Goal: Task Accomplishment & Management: Complete application form

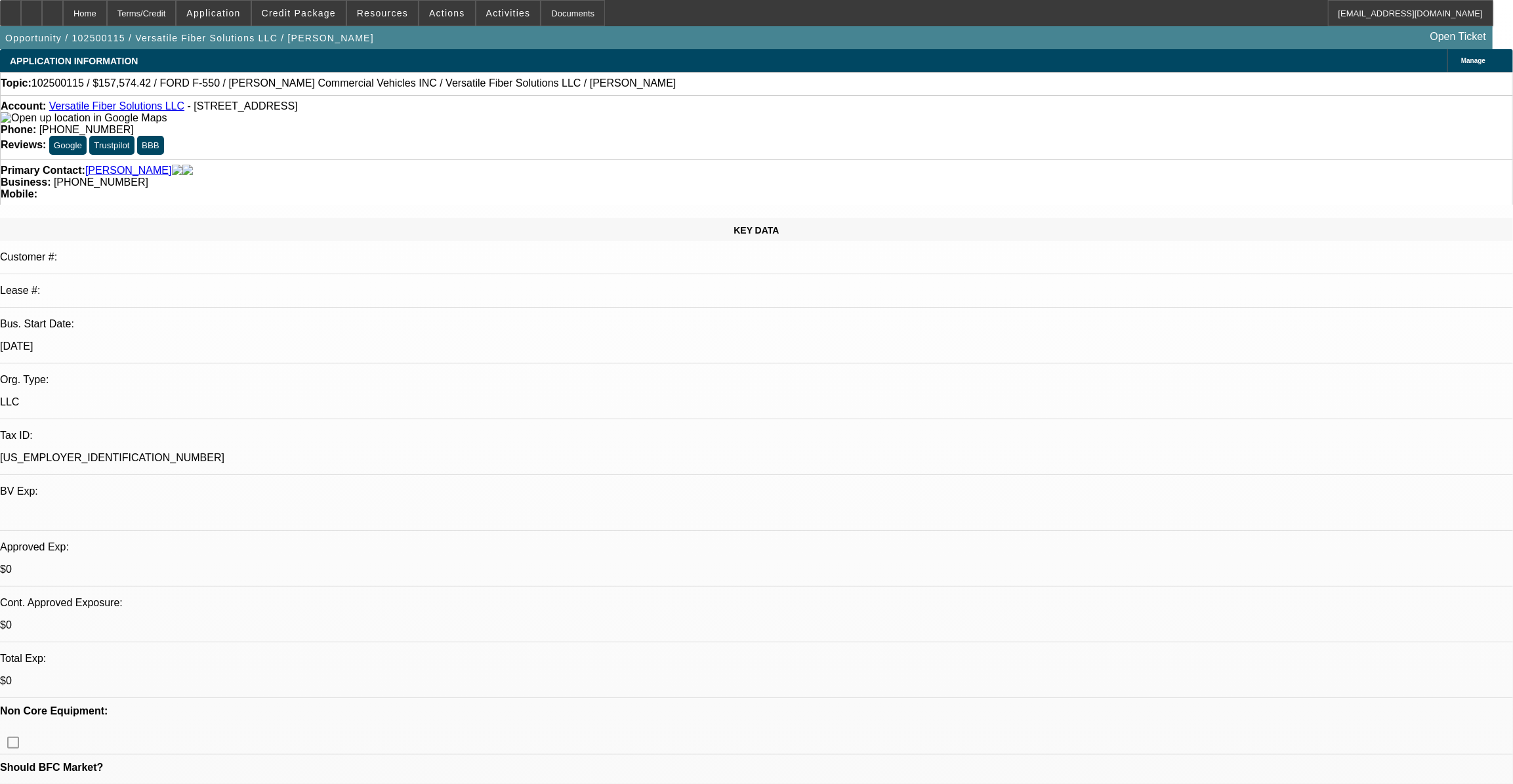
select select "0"
select select "0.1"
select select "0"
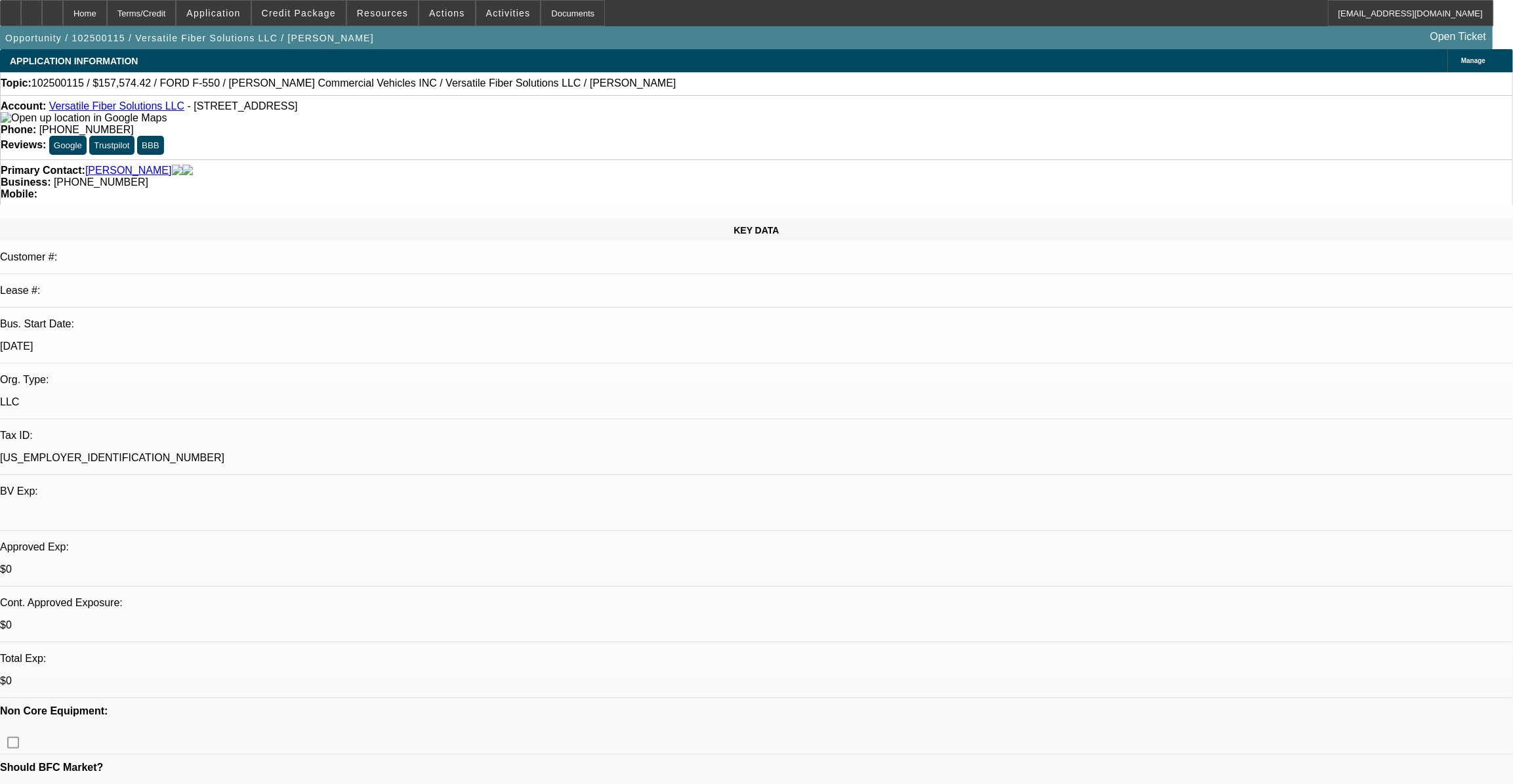
select select "0.1"
select select "0"
select select "0.1"
select select "0"
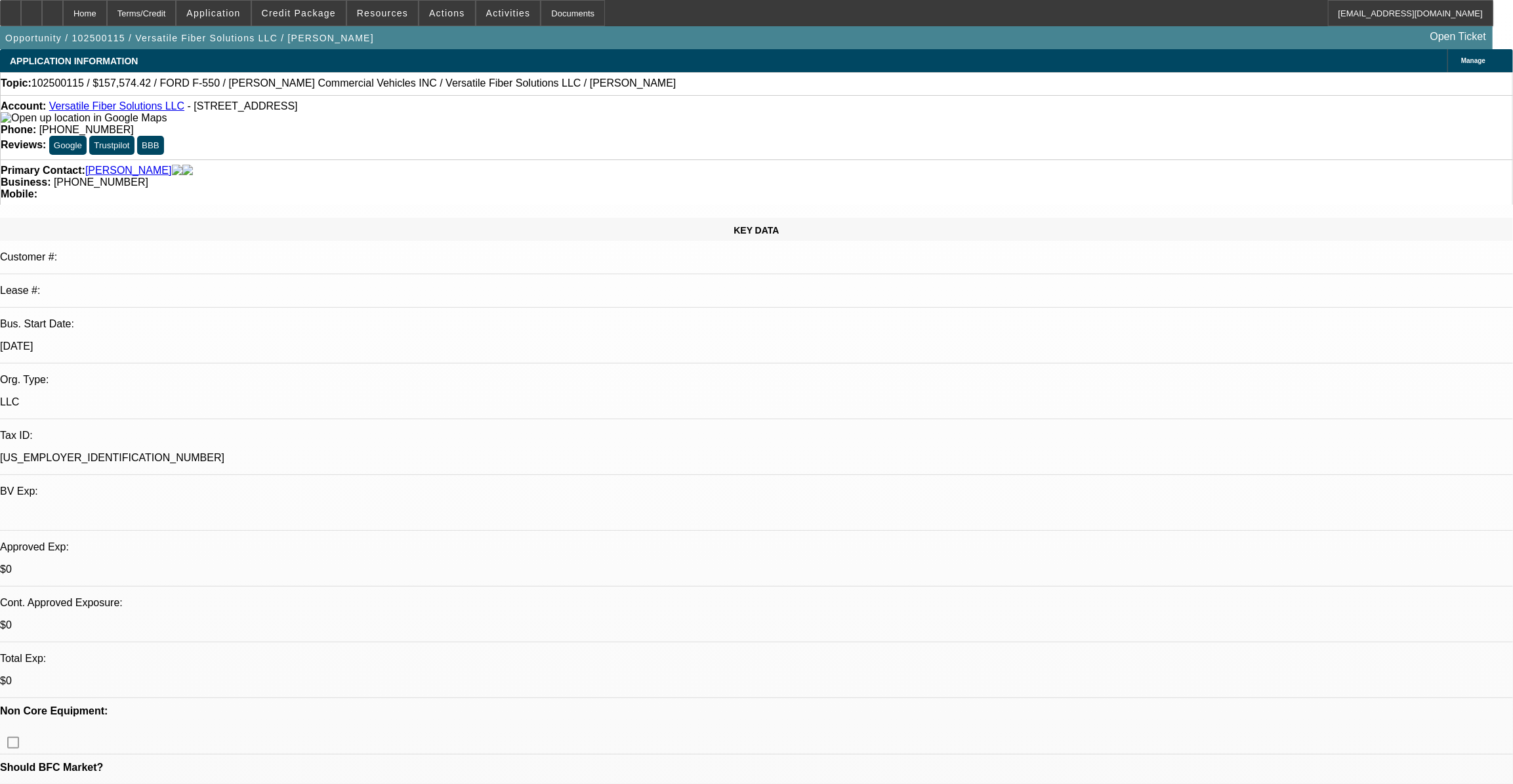
select select "1"
select select "3"
select select "4"
select select "1"
select select "3"
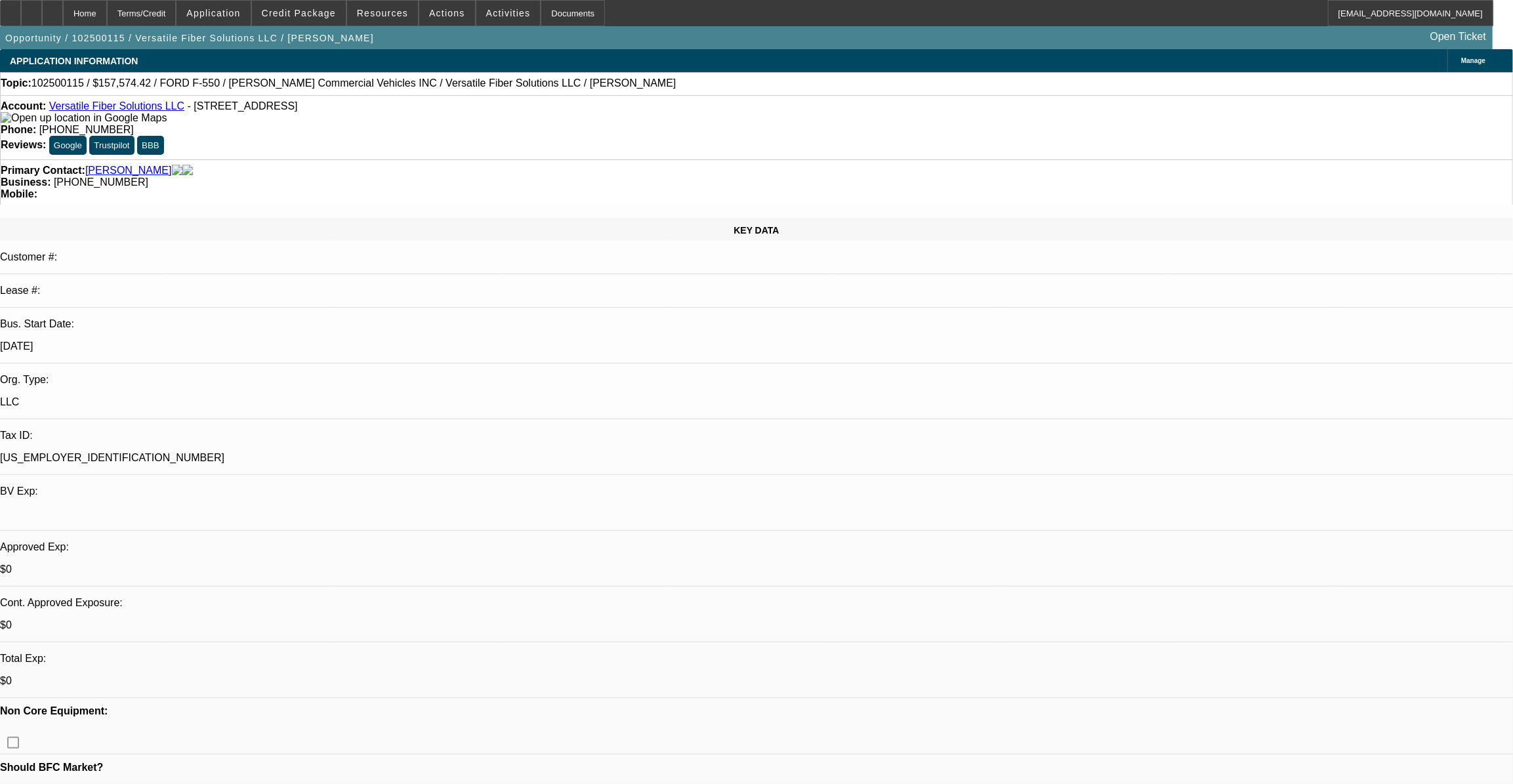
select select "4"
select select "1"
select select "3"
select select "4"
select select "1"
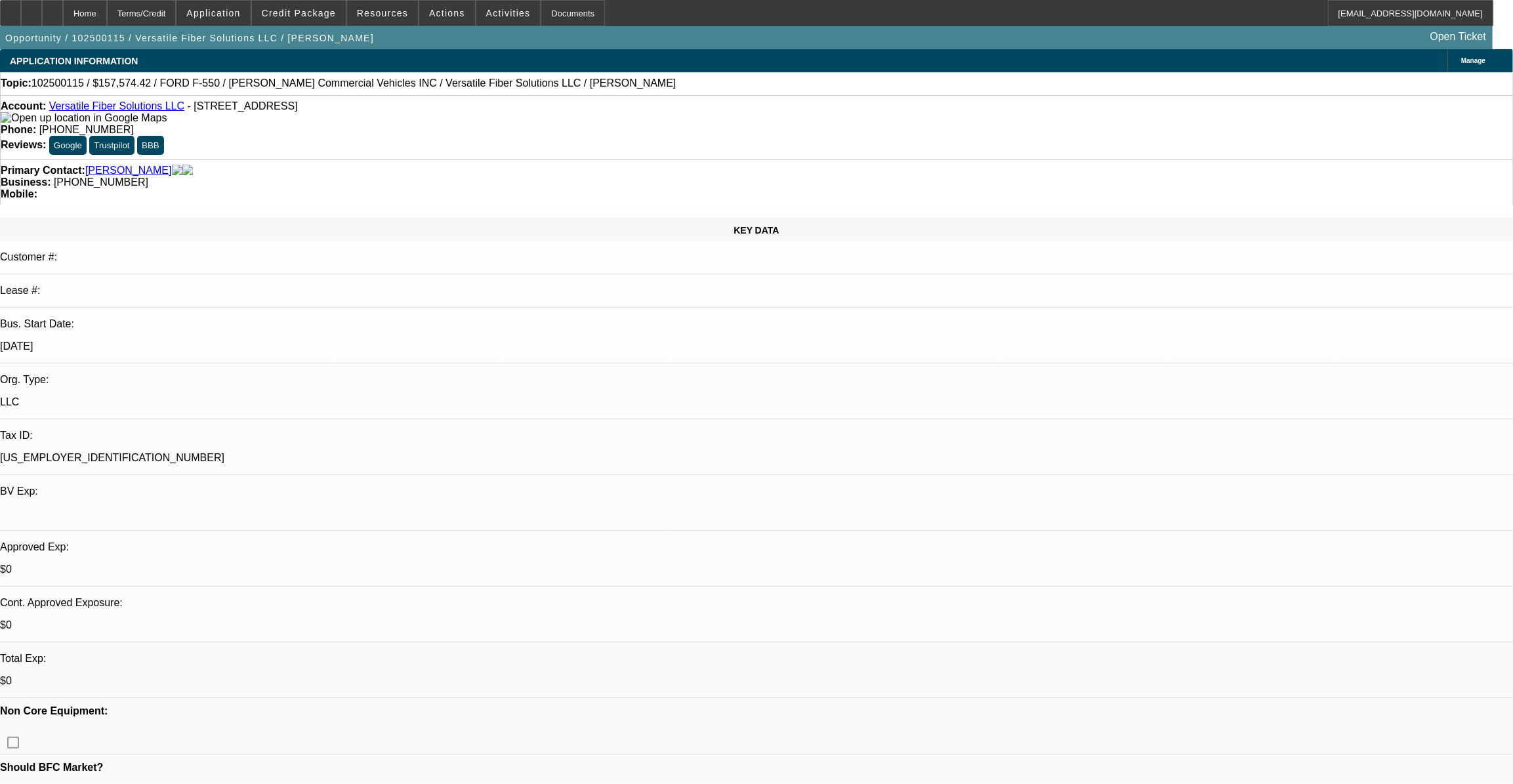
select select "1"
select select "6"
